Goal: Communication & Community: Participate in discussion

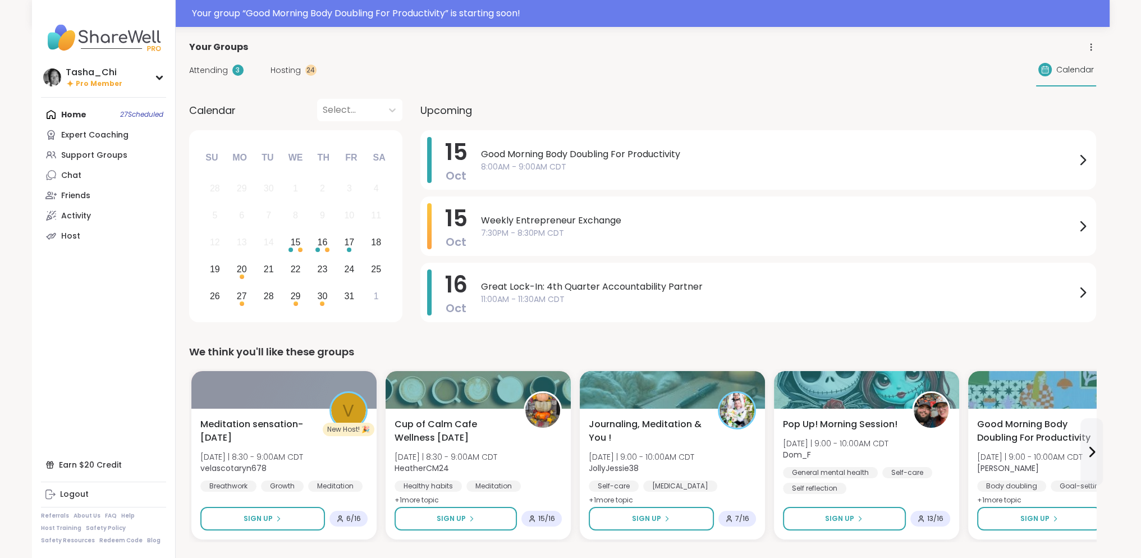
click at [524, 163] on span "8:00AM - 9:00AM CDT" at bounding box center [778, 167] width 595 height 12
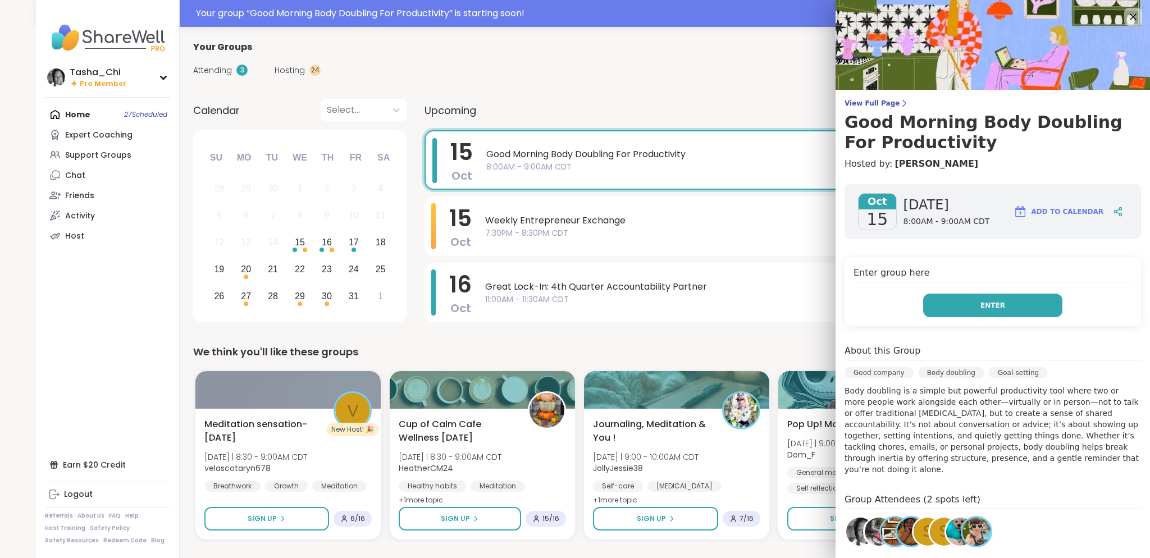
click at [953, 307] on button "Enter" at bounding box center [992, 306] width 139 height 24
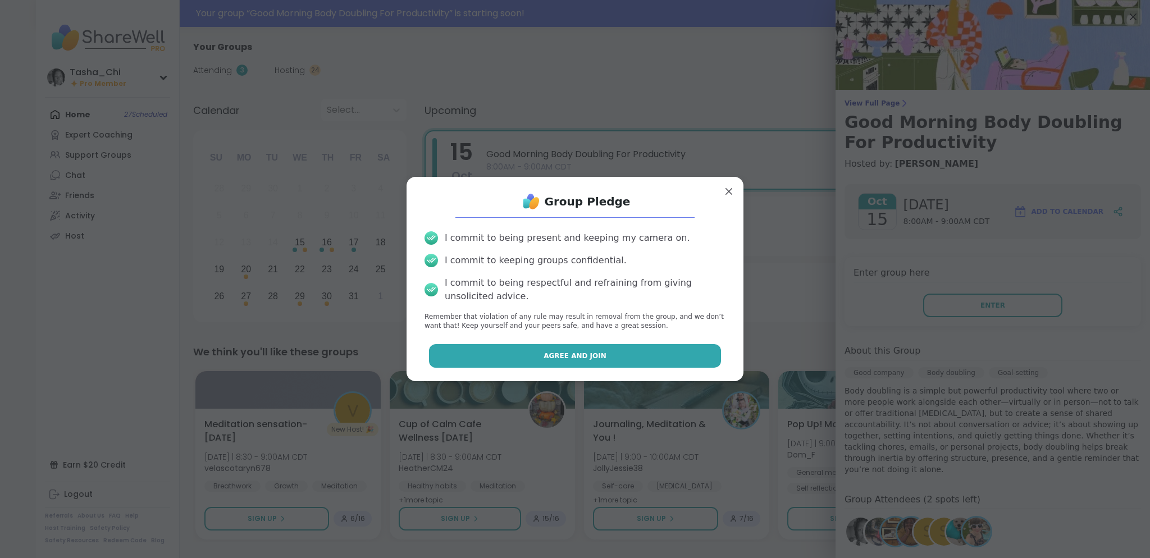
drag, startPoint x: 534, startPoint y: 352, endPoint x: 525, endPoint y: 340, distance: 14.8
click at [534, 352] on button "Agree and Join" at bounding box center [575, 356] width 292 height 24
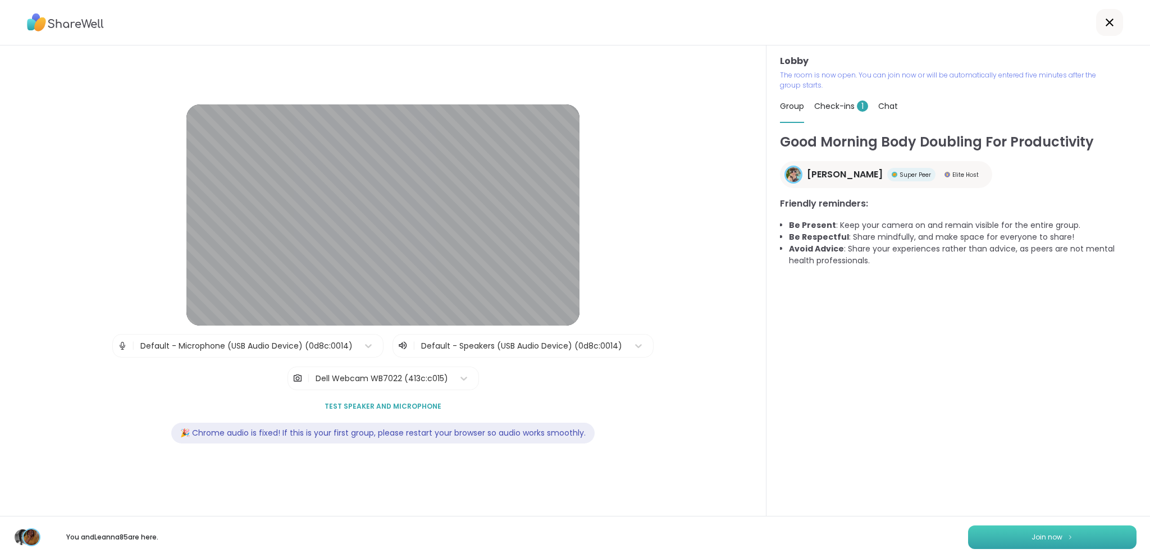
click at [1023, 529] on button "Join now" at bounding box center [1052, 537] width 168 height 24
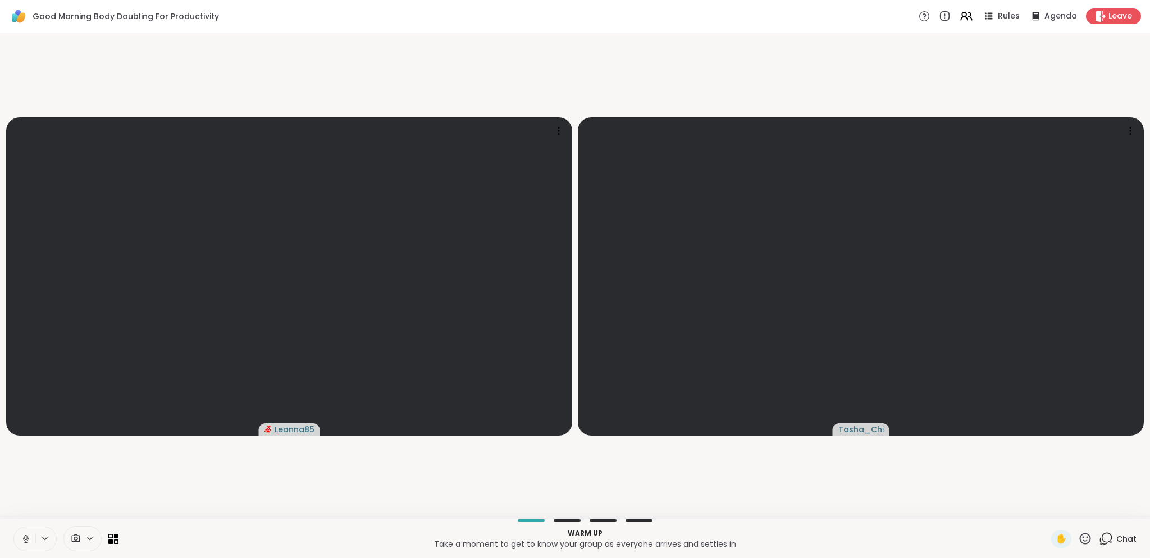
click at [42, 534] on icon at bounding box center [44, 539] width 9 height 10
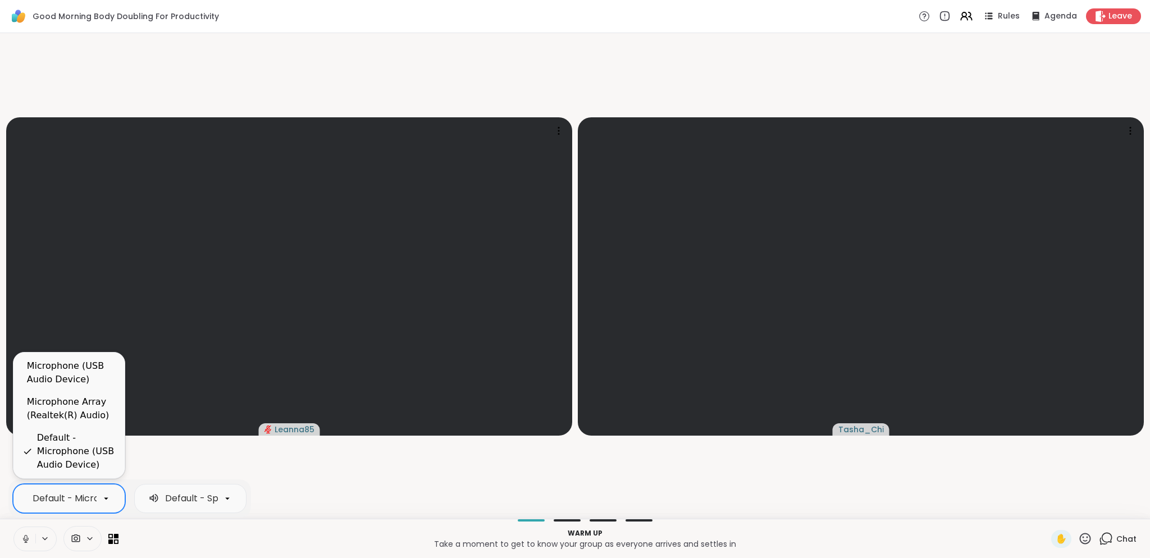
click at [62, 506] on div "Default - Microphone (USB Audio Device)" at bounding box center [69, 498] width 112 height 29
click at [77, 416] on div "Microphone Array (Realtek(R) Audio)" at bounding box center [71, 408] width 89 height 27
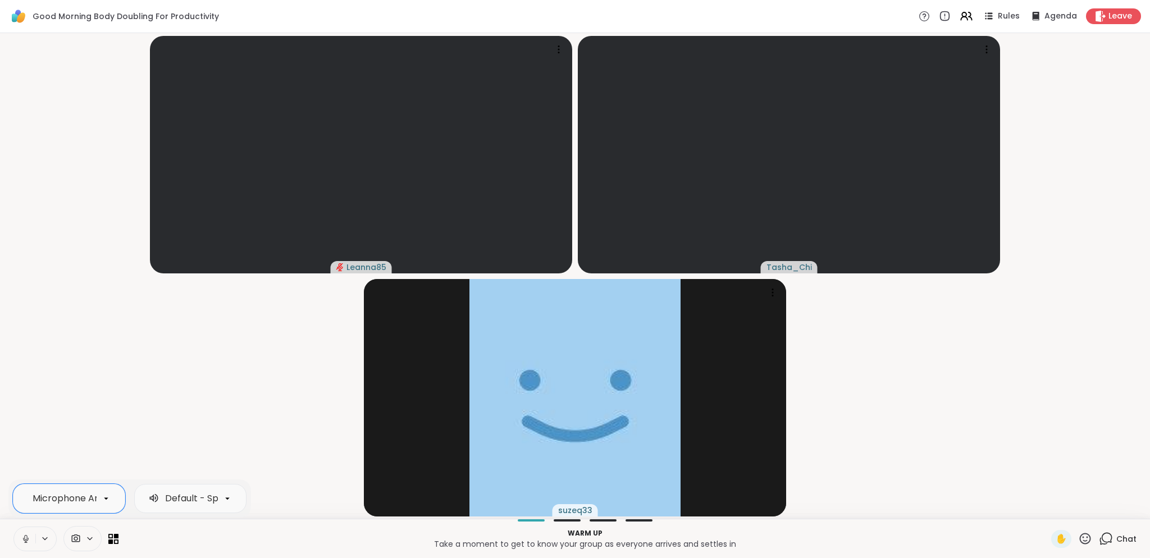
click at [29, 537] on icon at bounding box center [26, 539] width 10 height 10
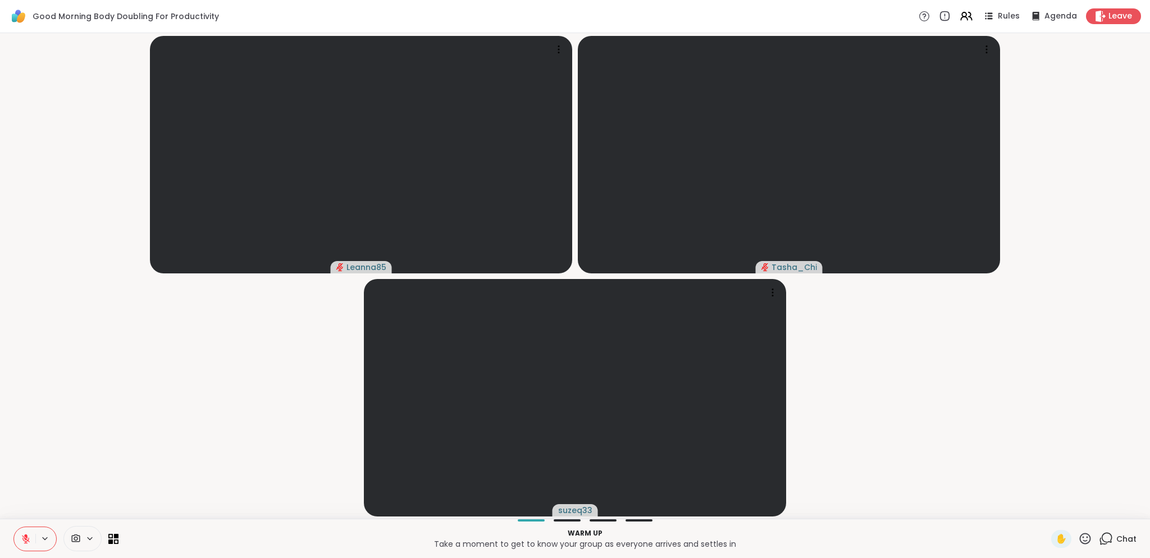
click at [1100, 538] on icon at bounding box center [1105, 539] width 14 height 14
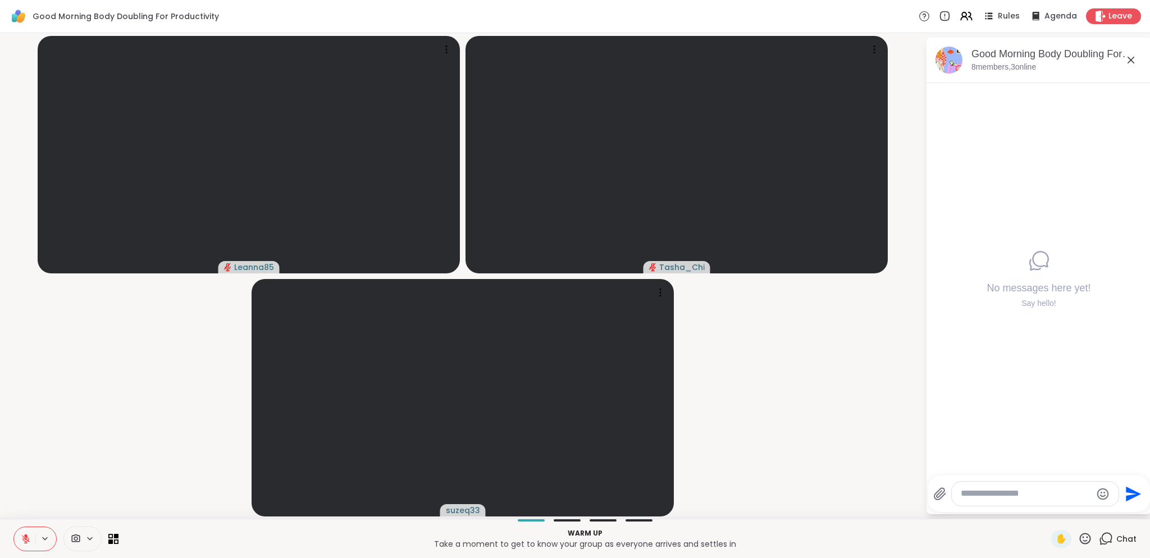
click at [1046, 492] on textarea "Type your message" at bounding box center [1025, 494] width 131 height 12
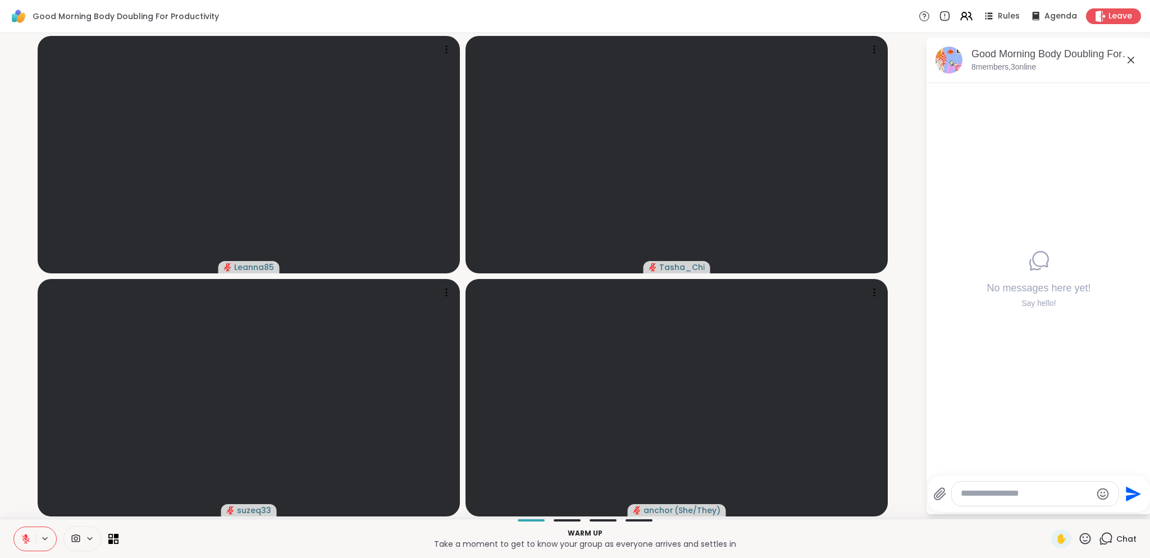
click at [976, 490] on textarea "Type your message" at bounding box center [1025, 494] width 131 height 12
paste textarea "**********"
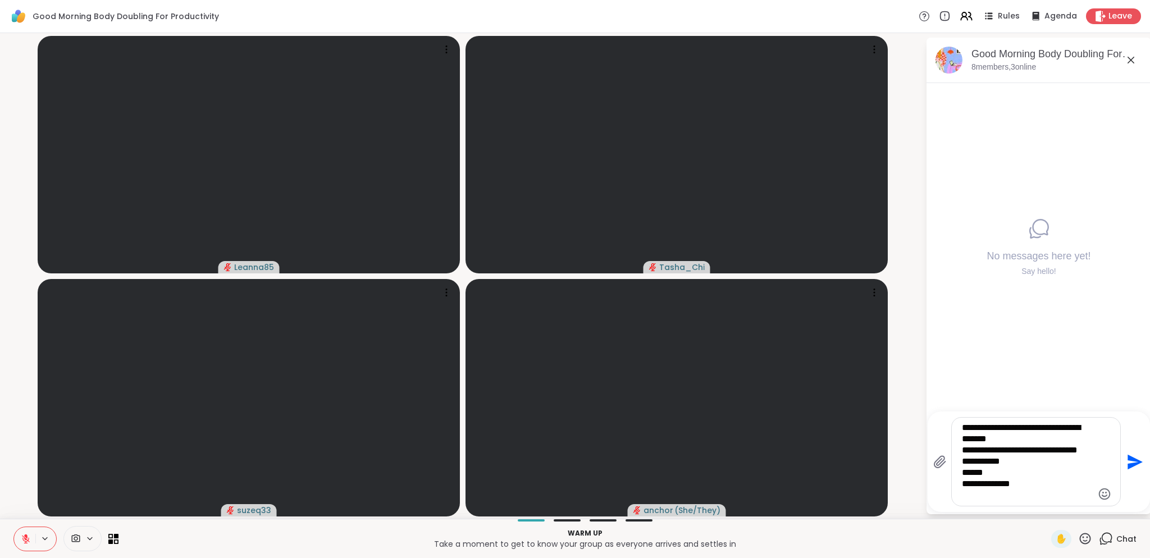
type textarea "**********"
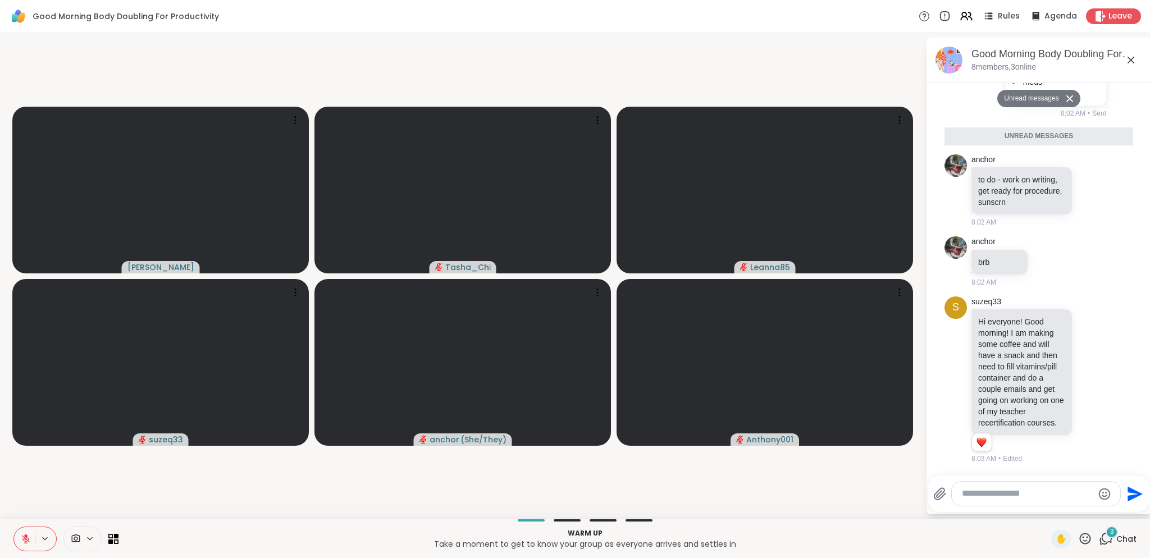
scroll to position [104, 0]
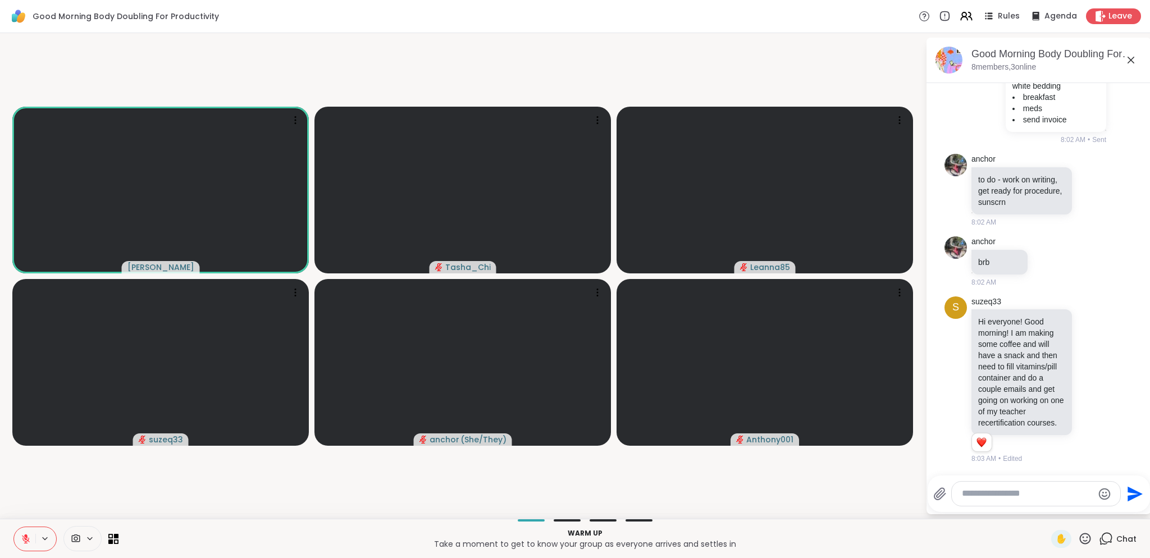
click at [361, 500] on video-player-container "[PERSON_NAME] Leanna85 suzeq33 anchor ( She/They ) Anthony001" at bounding box center [463, 276] width 912 height 477
click at [836, 493] on video-player-container "[PERSON_NAME] Leanna85 suzeq33 anchor ( She/They ) Anthony001" at bounding box center [463, 276] width 912 height 477
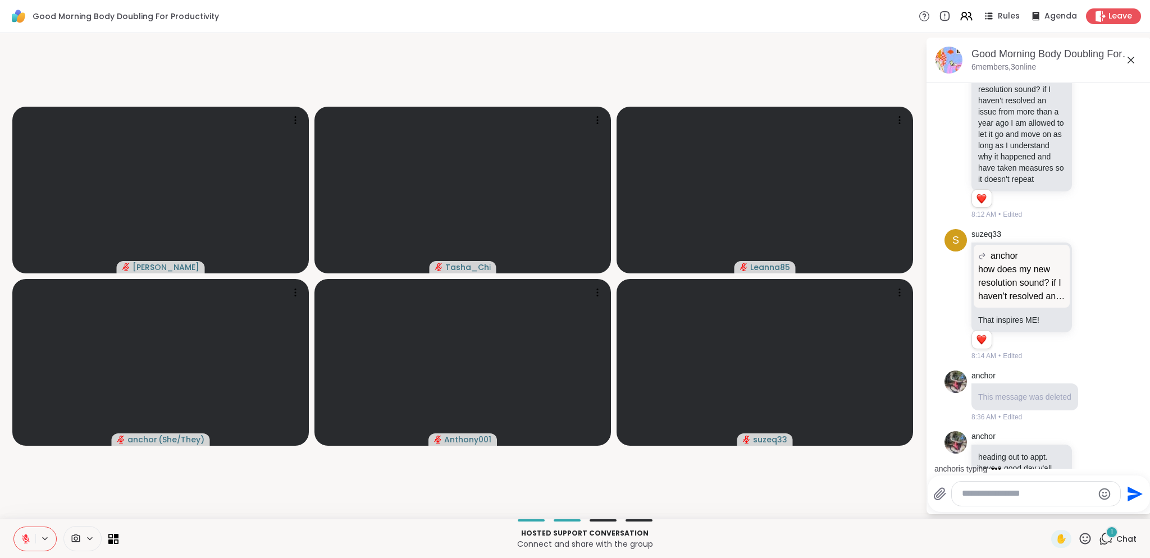
scroll to position [870, 0]
